Goal: Entertainment & Leisure: Consume media (video, audio)

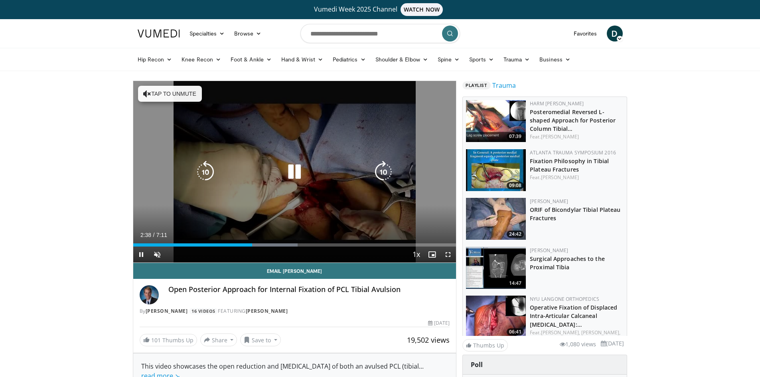
click at [295, 168] on icon "Video Player" at bounding box center [294, 172] width 22 height 22
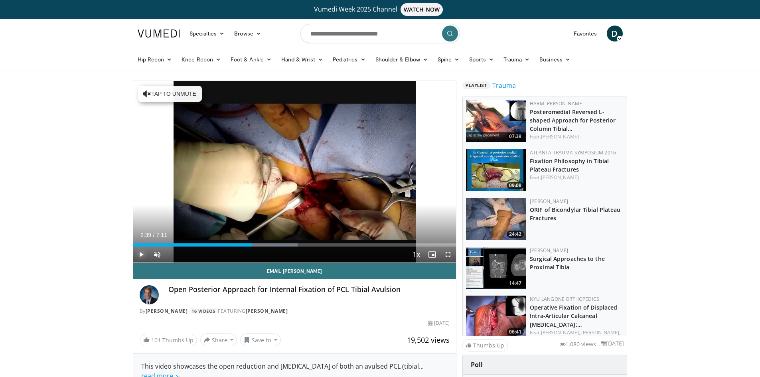
click at [141, 253] on span "Video Player" at bounding box center [141, 255] width 16 height 16
click at [446, 252] on span "Video Player" at bounding box center [448, 255] width 16 height 16
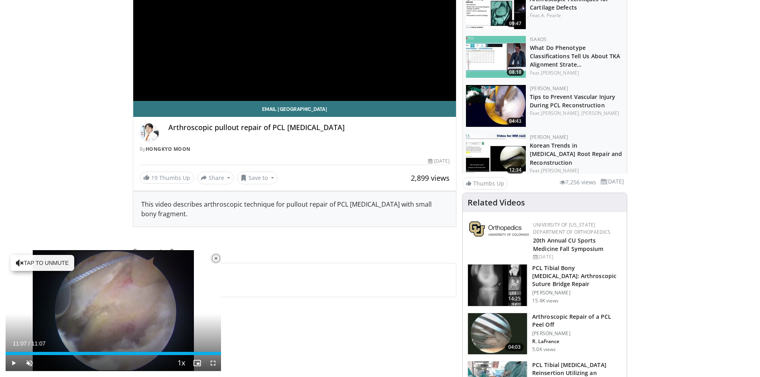
scroll to position [160, 0]
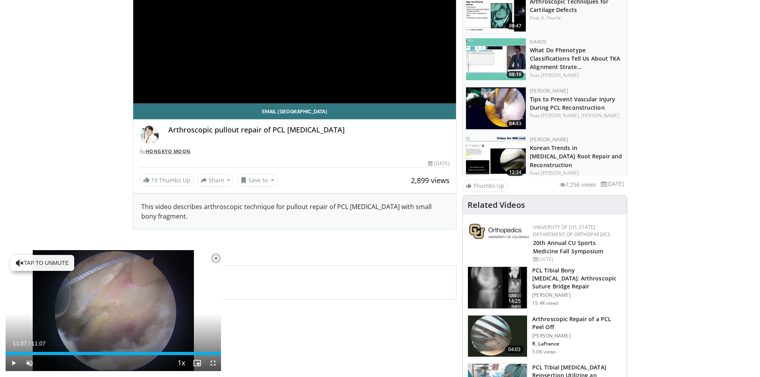
click at [164, 151] on link "Hongkyo Moon" at bounding box center [168, 151] width 45 height 7
